Goal: Information Seeking & Learning: Learn about a topic

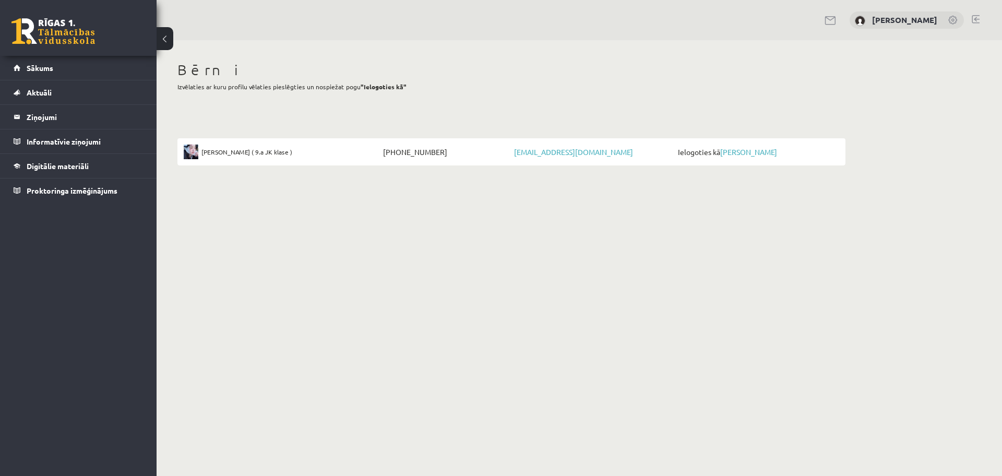
click at [55, 70] on link "Sākums" at bounding box center [79, 68] width 130 height 24
click at [753, 147] on link "[PERSON_NAME]" at bounding box center [748, 151] width 57 height 9
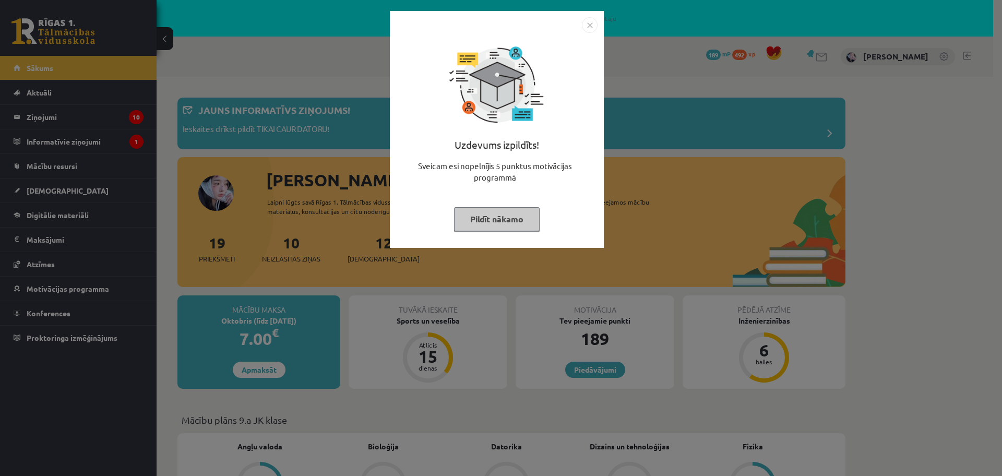
click at [593, 28] on img "Close" at bounding box center [590, 25] width 16 height 16
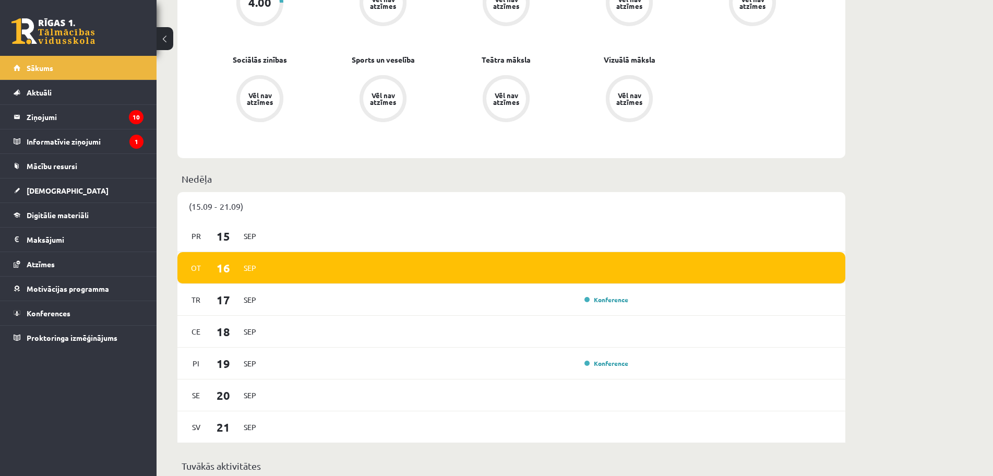
scroll to position [678, 0]
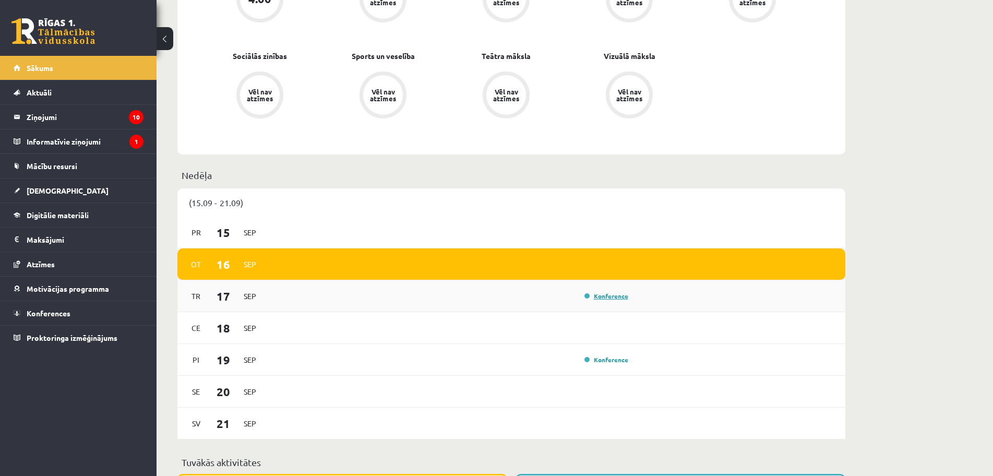
click at [606, 297] on link "Konference" at bounding box center [606, 296] width 44 height 8
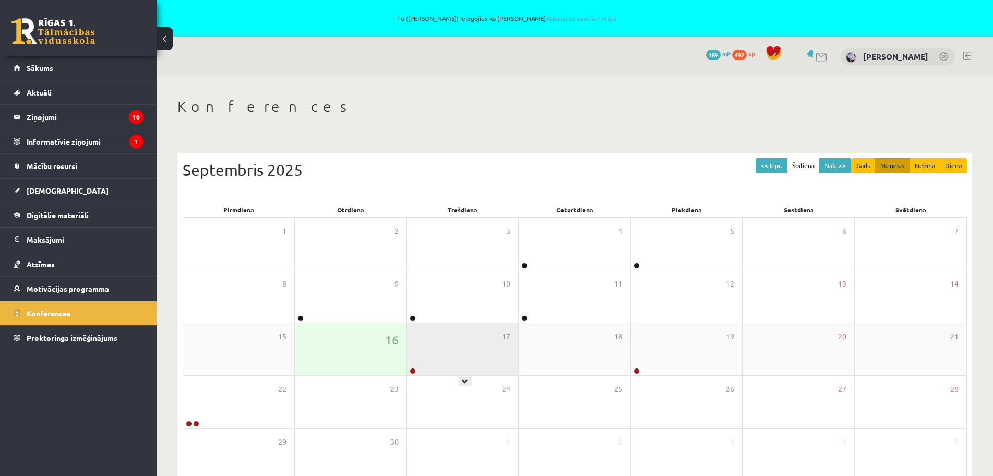
click at [474, 340] on div "17" at bounding box center [462, 349] width 111 height 52
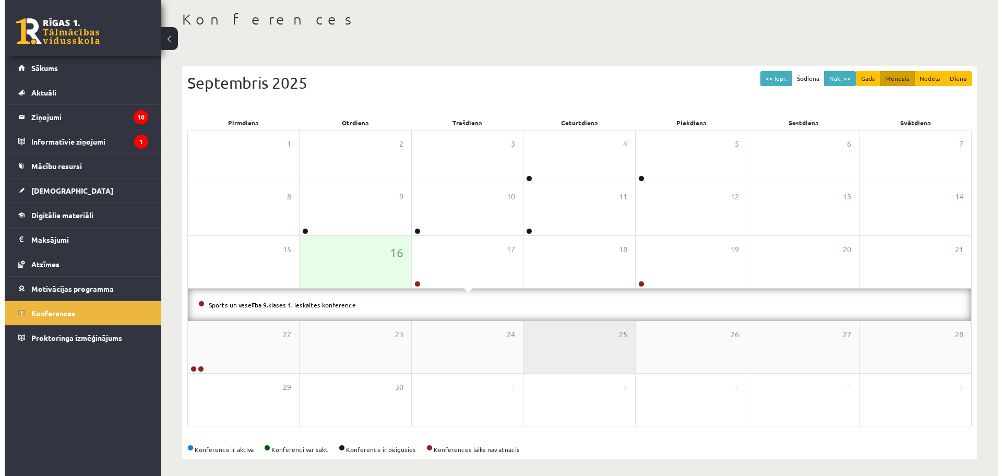
scroll to position [92, 0]
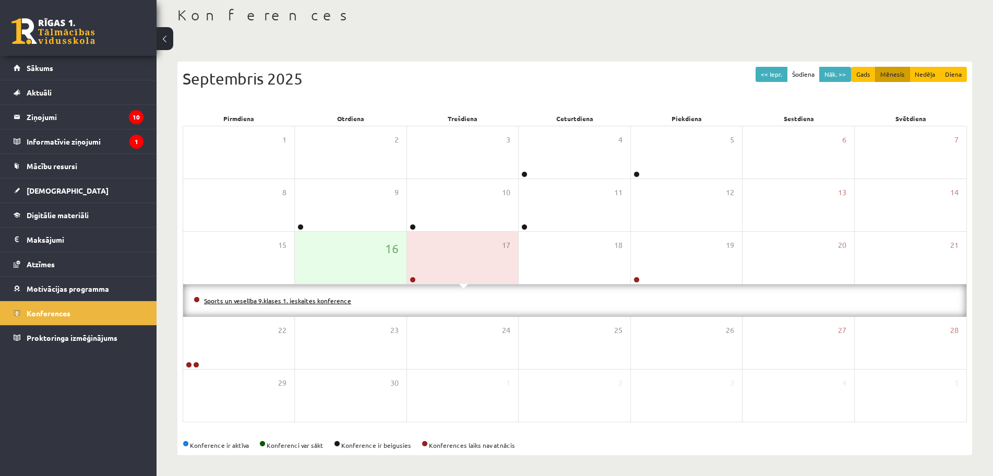
click at [330, 302] on link "Sports un veselība 9.klases 1. ieskaites konference" at bounding box center [277, 300] width 147 height 8
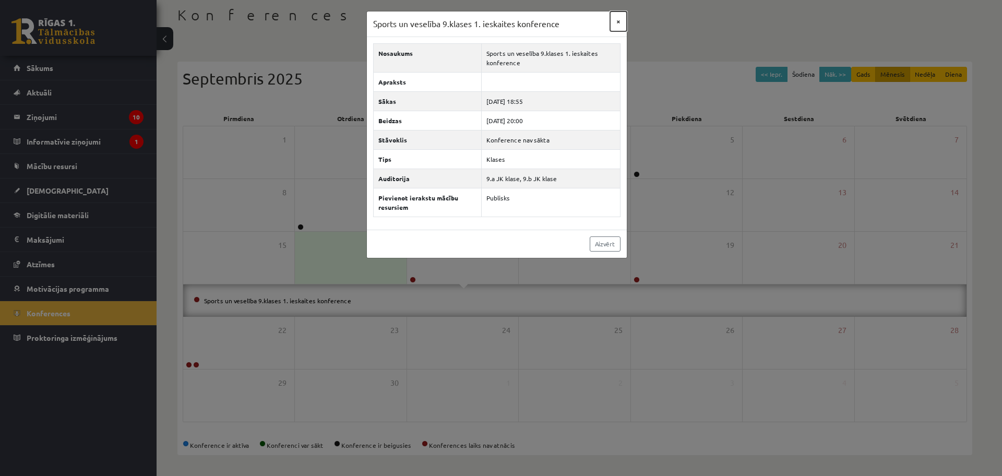
click at [616, 21] on button "×" at bounding box center [618, 21] width 17 height 20
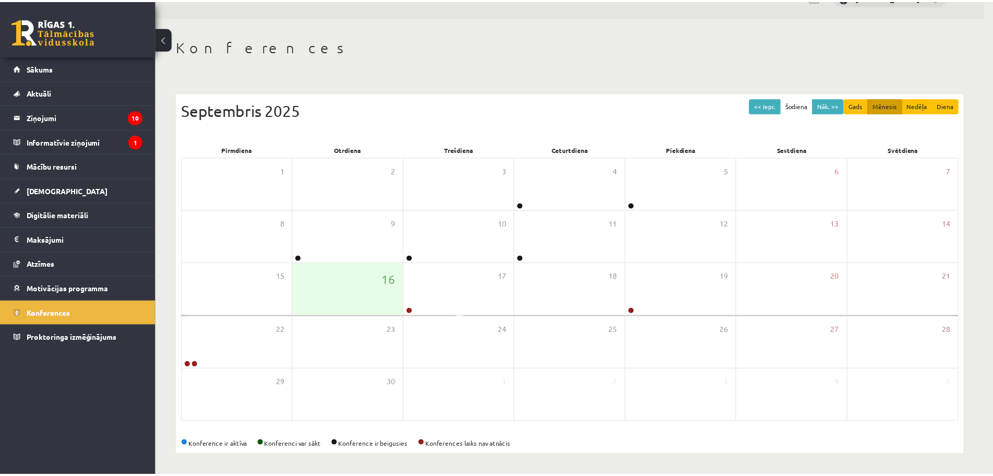
scroll to position [59, 0]
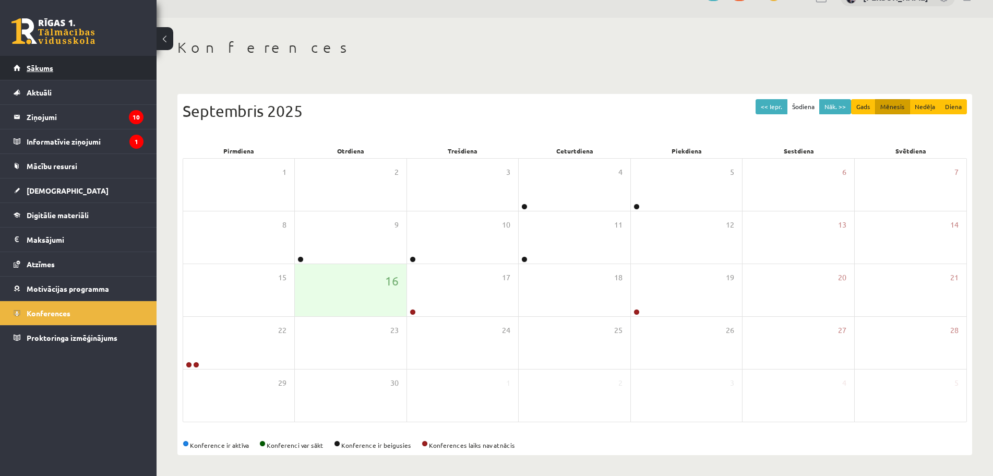
click at [54, 69] on link "Sākums" at bounding box center [79, 68] width 130 height 24
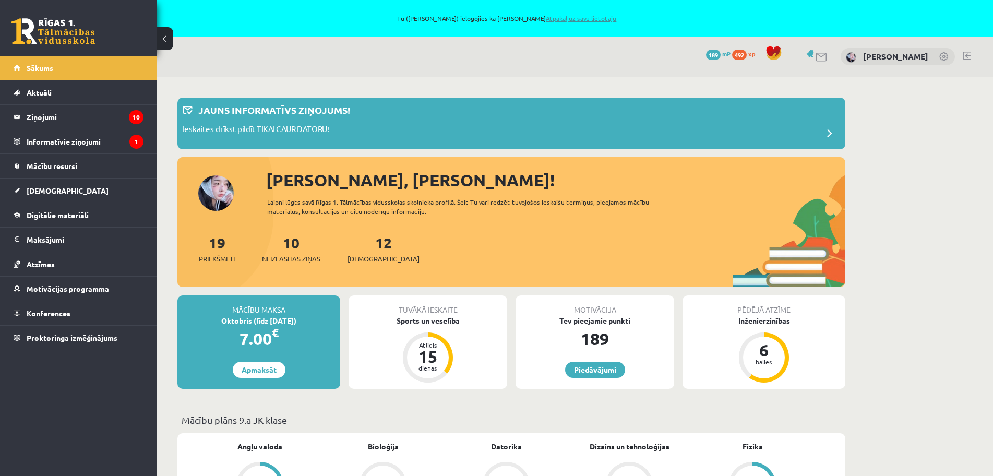
click at [591, 16] on link "Atpakaļ uz savu lietotāju" at bounding box center [581, 18] width 70 height 8
